Goal: Information Seeking & Learning: Learn about a topic

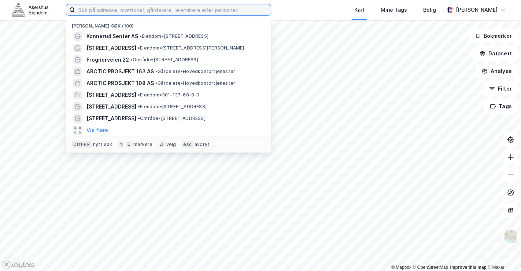
click at [112, 14] on input at bounding box center [173, 9] width 196 height 11
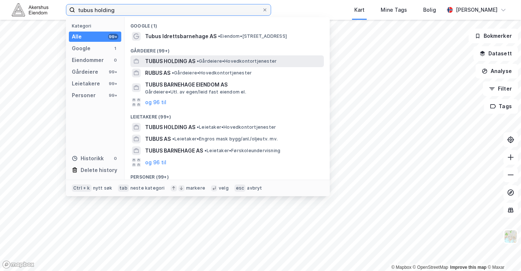
type input "tubus holding"
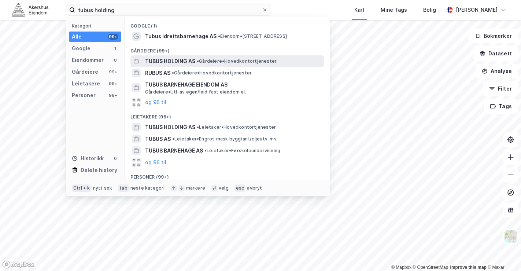
click at [169, 63] on span "TUBUS HOLDING AS" at bounding box center [170, 61] width 50 height 9
